Goal: Check status: Check status

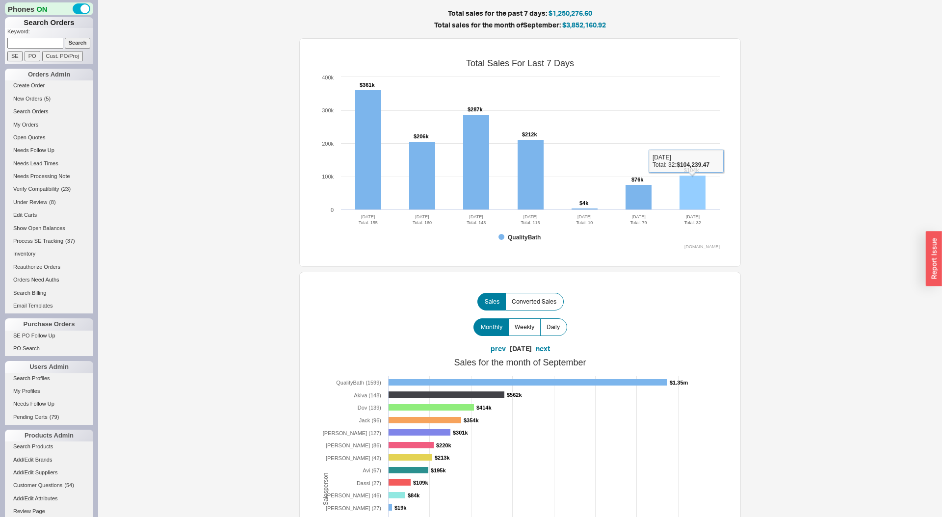
click at [704, 194] on rect at bounding box center [693, 193] width 26 height 34
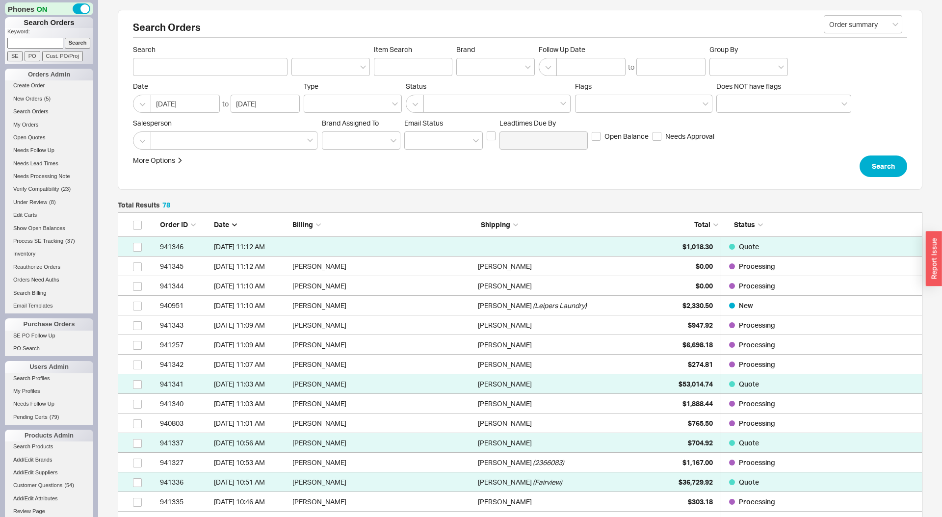
scroll to position [1575, 805]
click at [703, 225] on span "Total" at bounding box center [702, 224] width 16 height 8
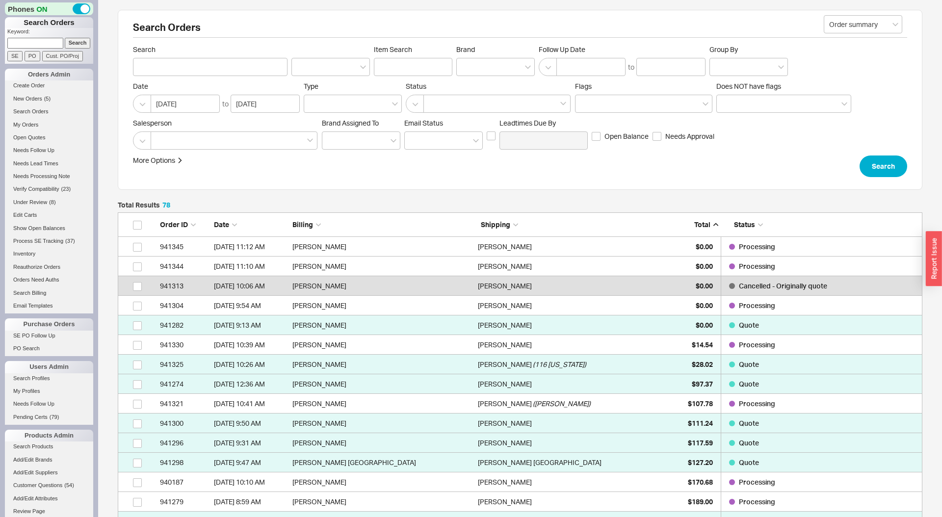
click at [703, 225] on span "Total" at bounding box center [702, 224] width 16 height 8
